Goal: Information Seeking & Learning: Learn about a topic

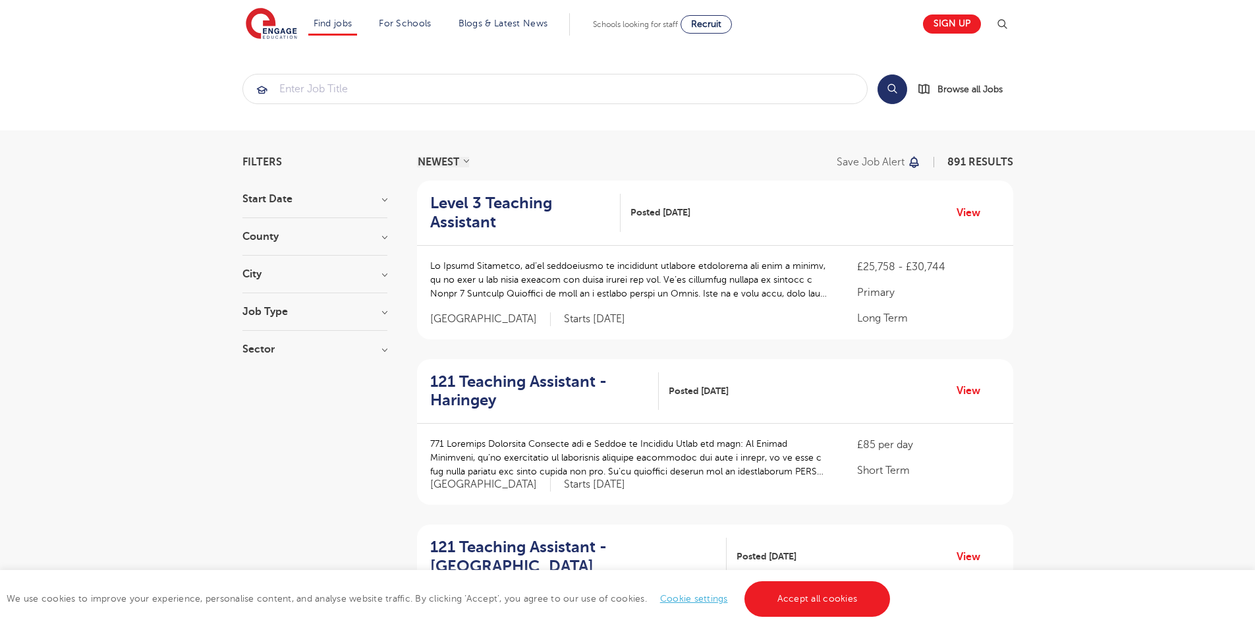
click at [385, 234] on h3 "County" at bounding box center [314, 236] width 145 height 11
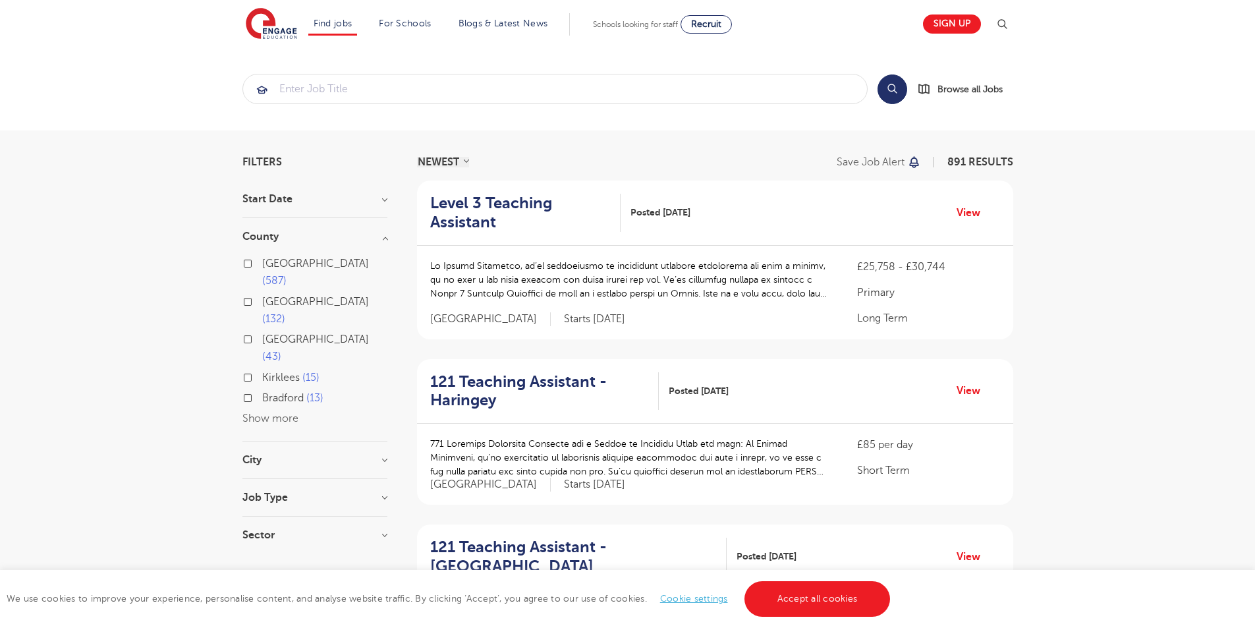
click at [284, 412] on button "Show more" at bounding box center [270, 418] width 56 height 12
click at [262, 410] on label "East Sussex 12" at bounding box center [324, 427] width 125 height 35
click at [262, 412] on input "East Sussex 12" at bounding box center [266, 416] width 9 height 9
checkbox input "true"
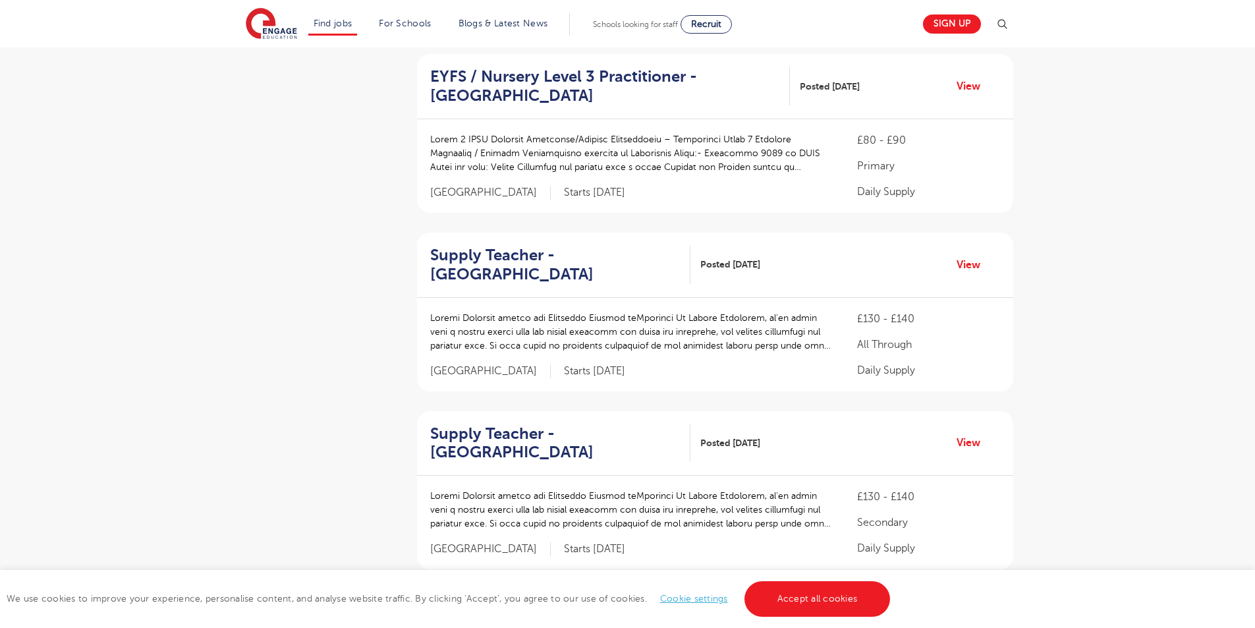
scroll to position [878, 0]
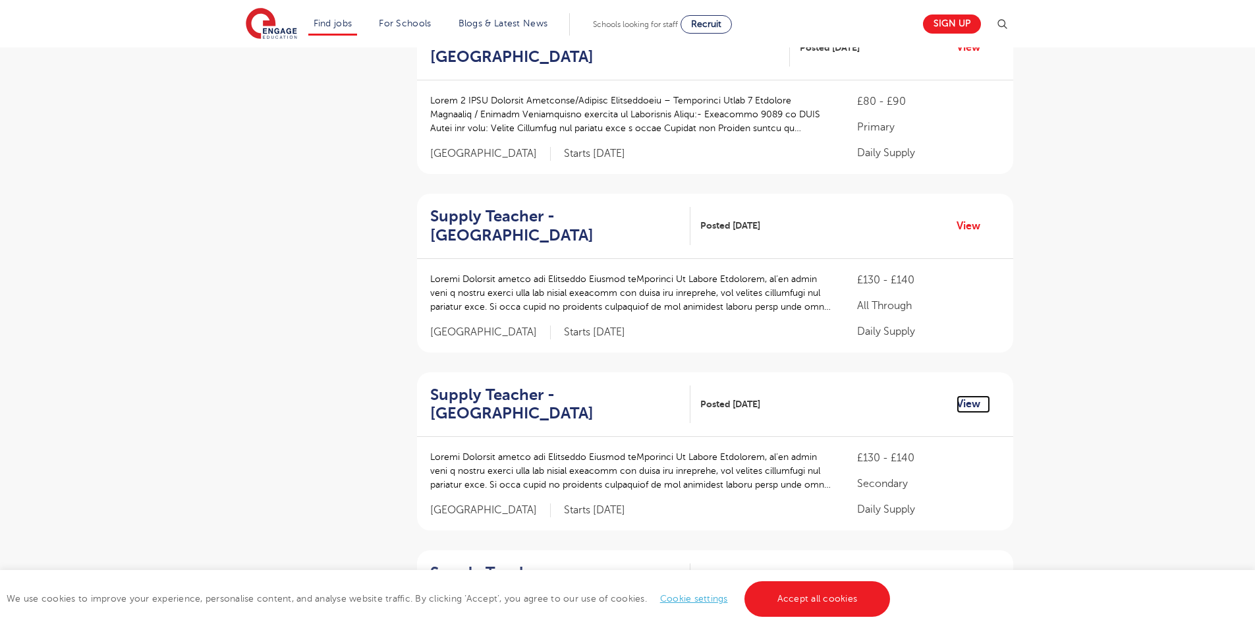
click at [964, 395] on link "View" at bounding box center [974, 403] width 34 height 17
